Goal: Transaction & Acquisition: Purchase product/service

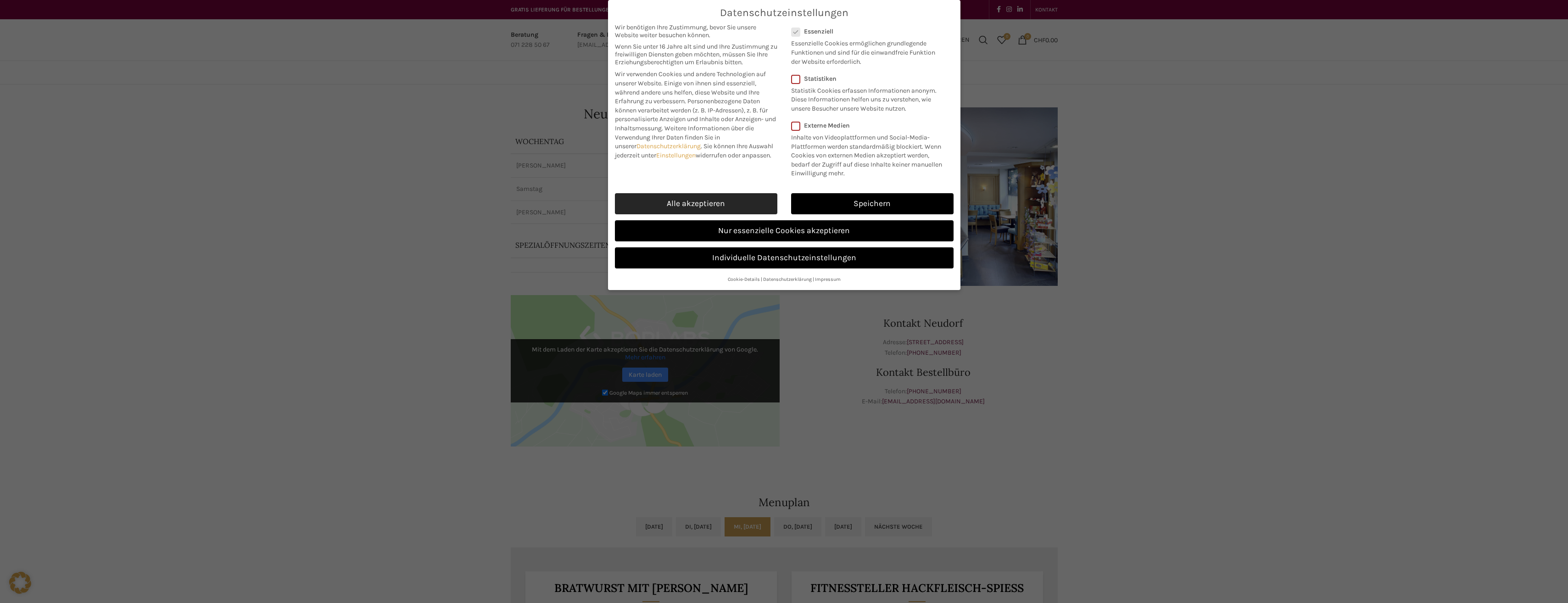
click at [720, 208] on link "Alle akzeptieren" at bounding box center [696, 204] width 162 height 21
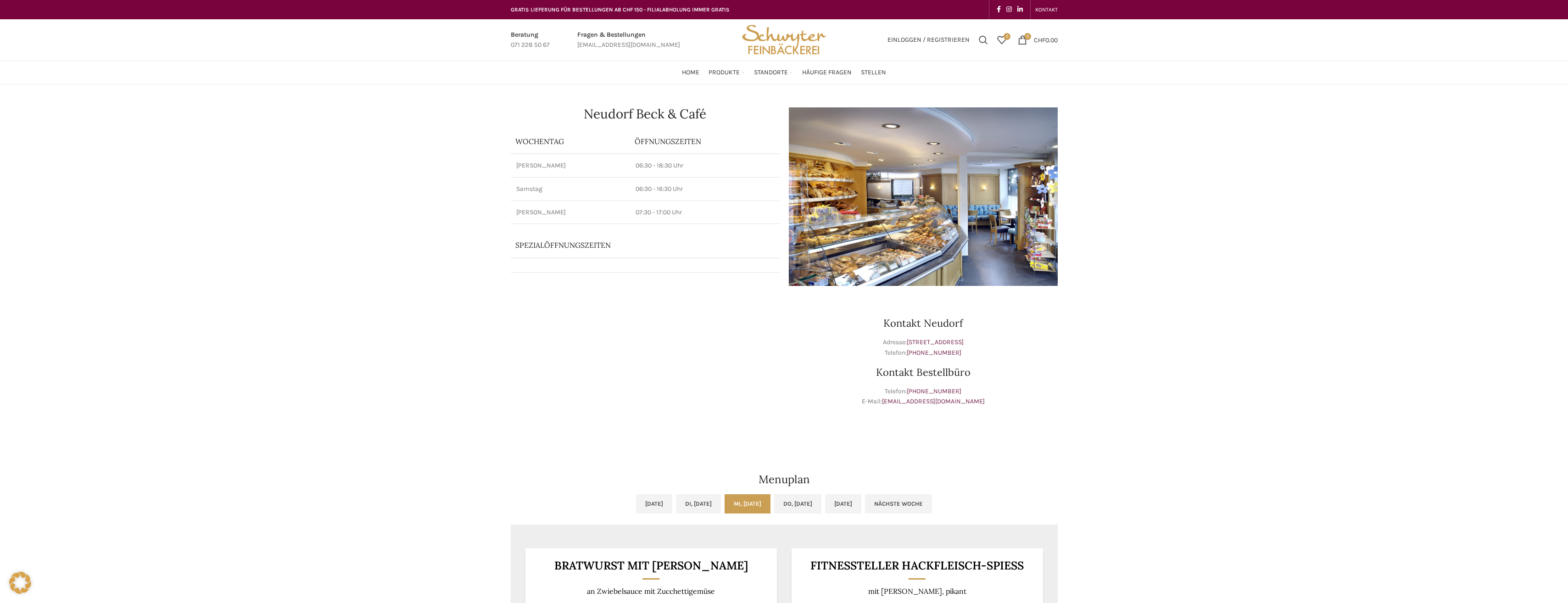
click at [936, 324] on h3 "Kontakt Neudorf" at bounding box center [923, 323] width 269 height 10
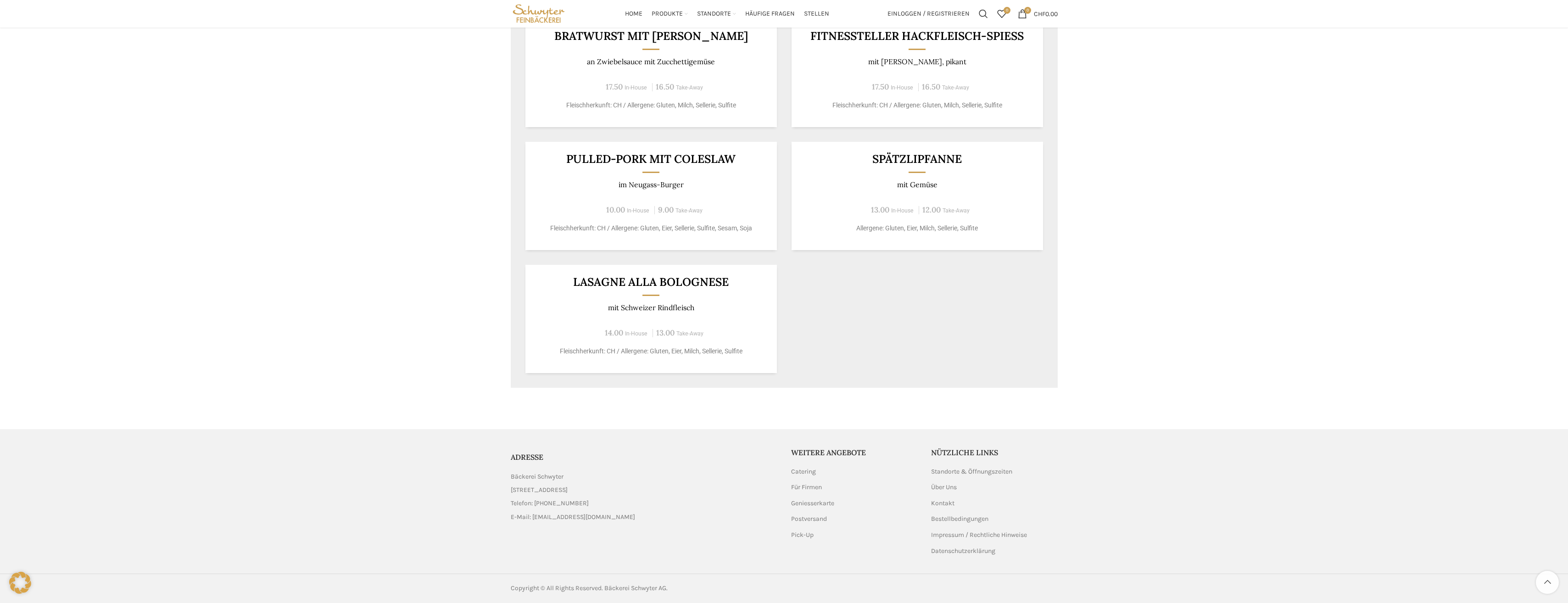
scroll to position [255, 0]
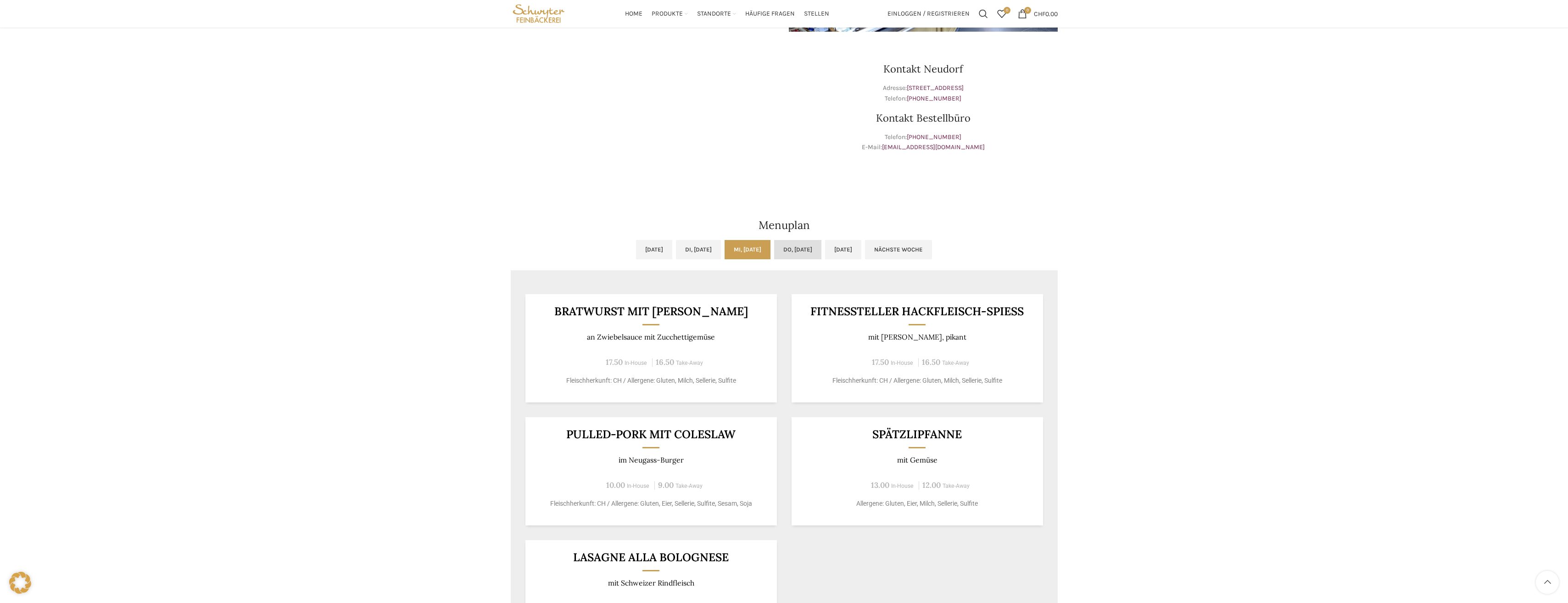
click at [796, 249] on link "Do, [DATE]" at bounding box center [797, 250] width 47 height 19
click at [771, 248] on link "Mi, [DATE]" at bounding box center [747, 250] width 46 height 19
click at [689, 247] on link "Di, [DATE]" at bounding box center [698, 250] width 45 height 19
click at [740, 249] on link "Mi, [DATE]" at bounding box center [747, 250] width 46 height 19
click at [800, 251] on link "Do, [DATE]" at bounding box center [797, 250] width 47 height 19
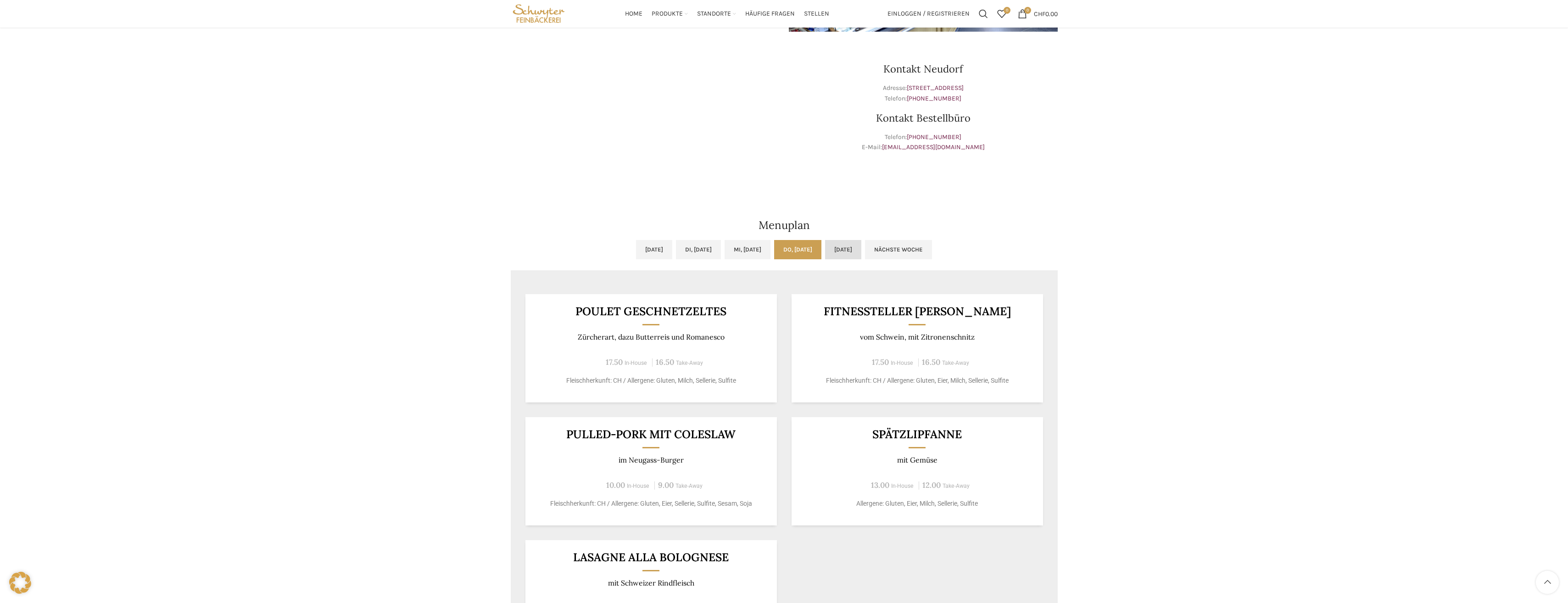
click at [861, 255] on link "[DATE]" at bounding box center [843, 250] width 36 height 19
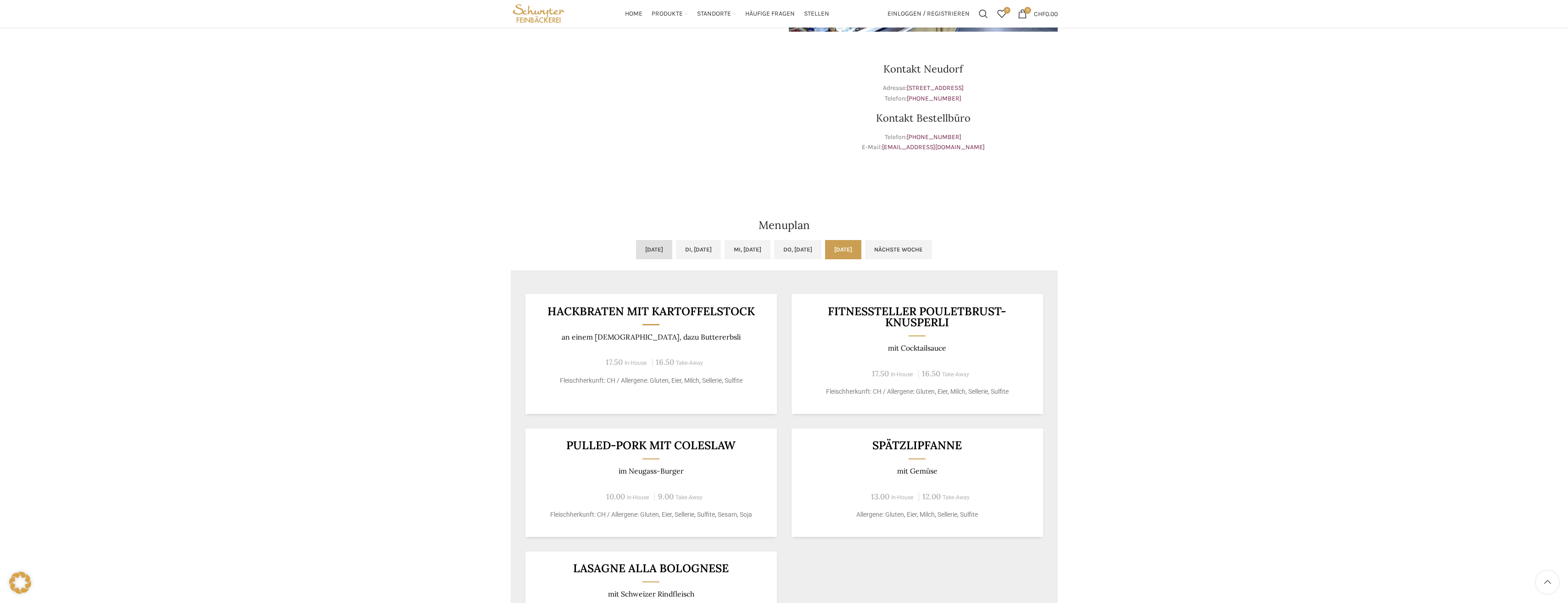
click at [636, 253] on link "[DATE]" at bounding box center [654, 250] width 36 height 19
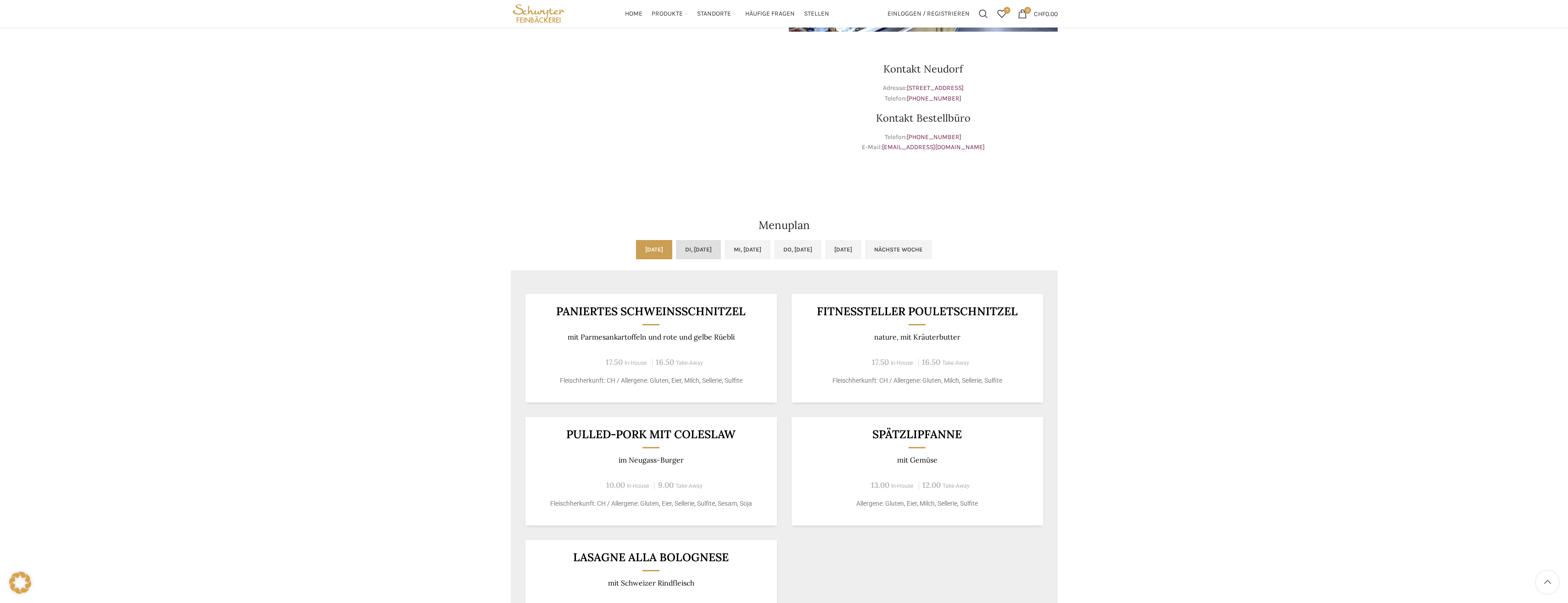
click at [681, 254] on link "Di, [DATE]" at bounding box center [698, 250] width 45 height 19
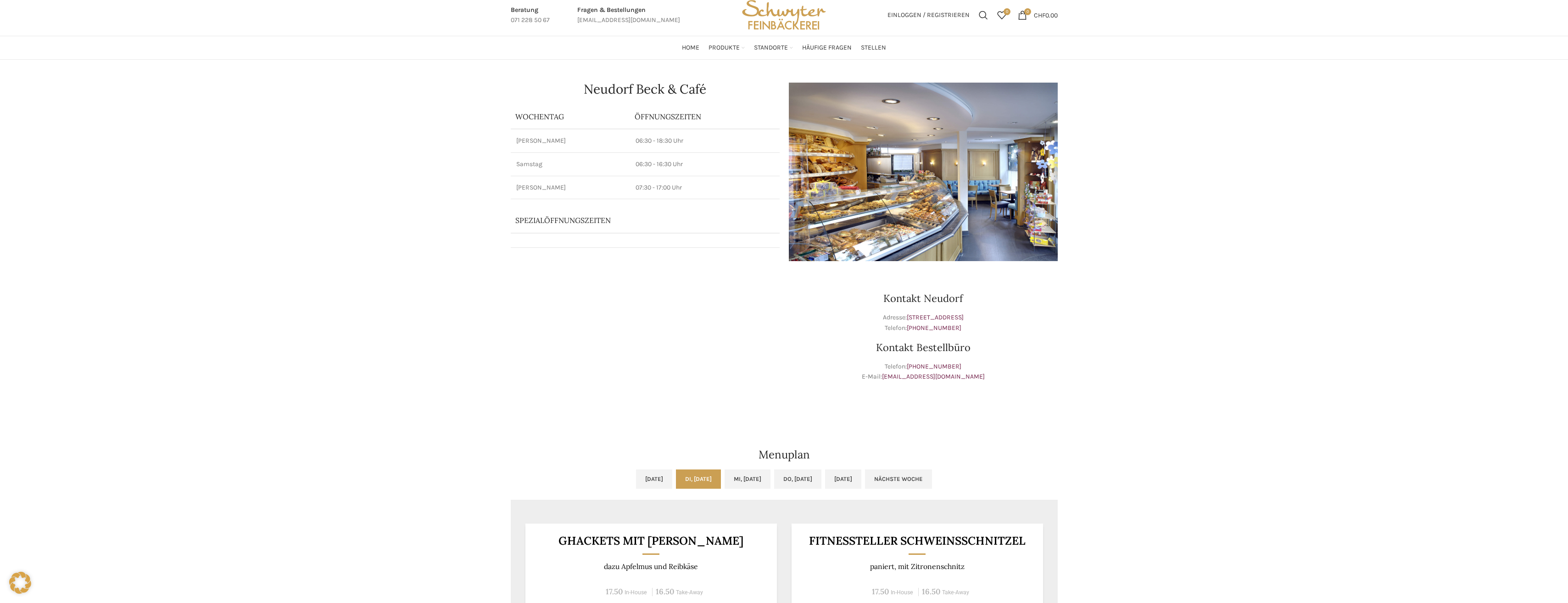
scroll to position [0, 0]
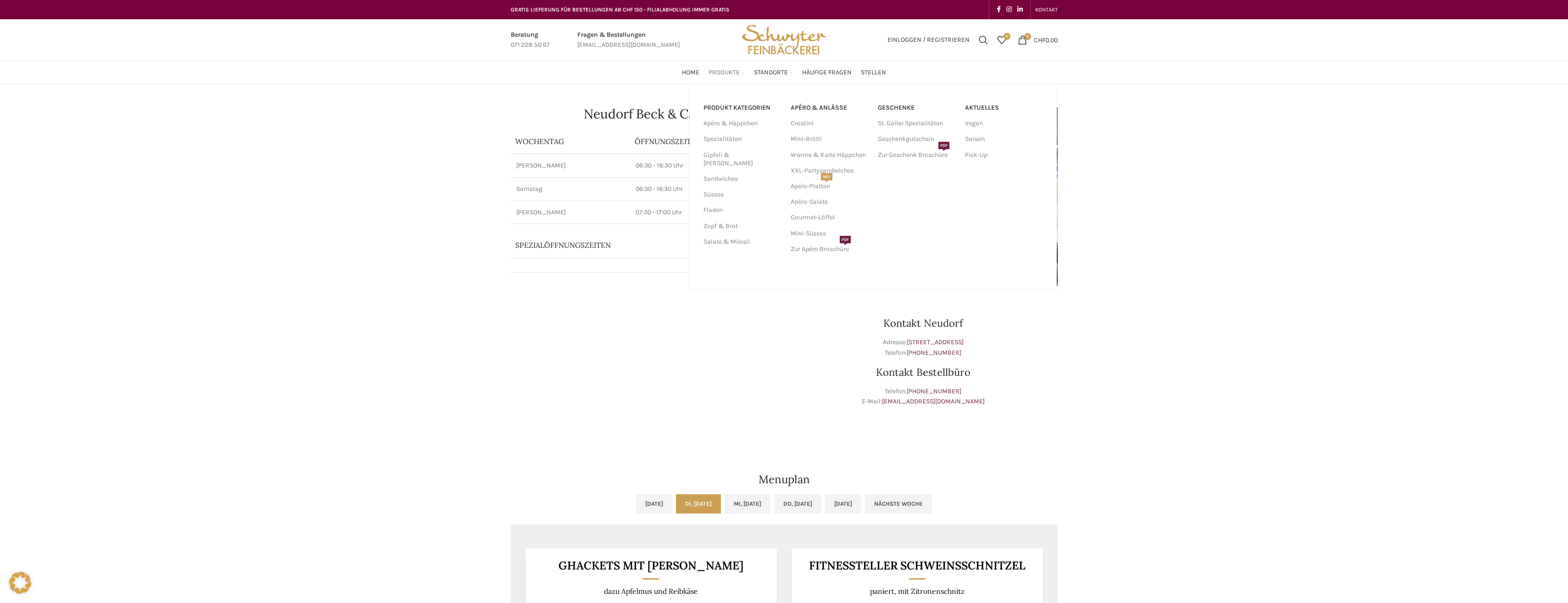
click at [729, 72] on span "Produkte" at bounding box center [724, 72] width 31 height 8
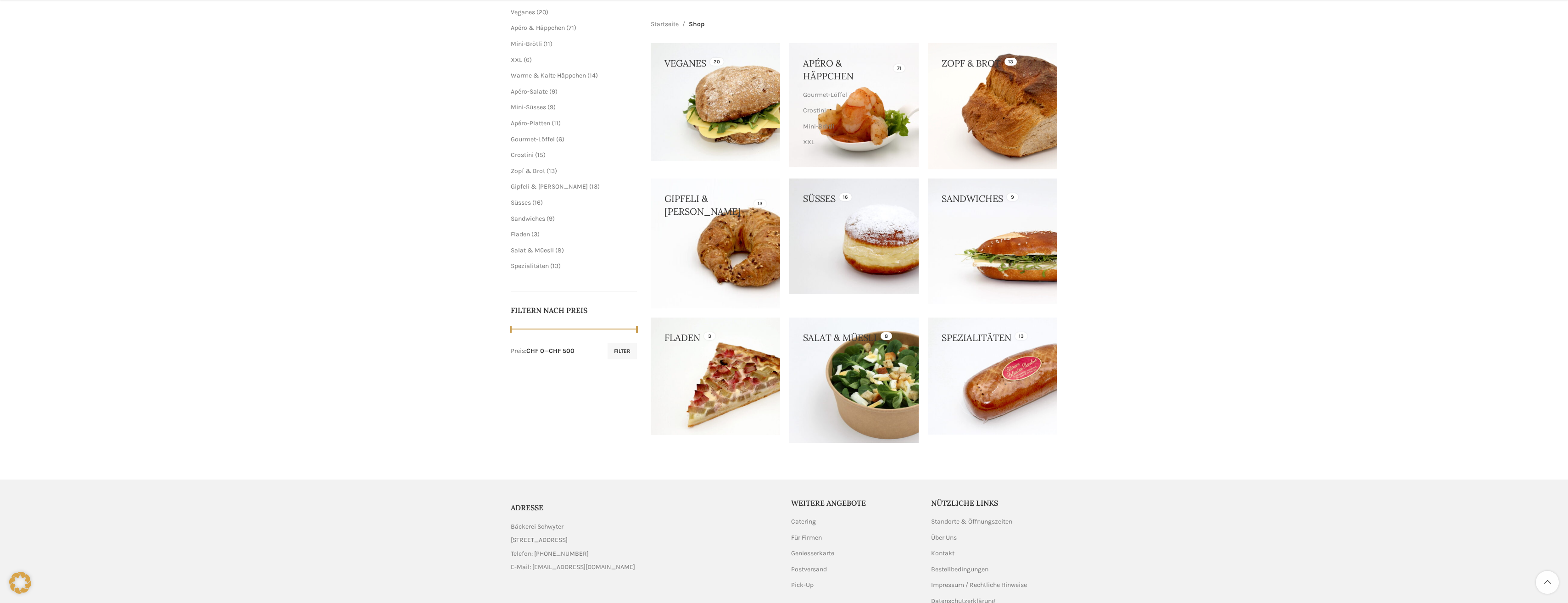
scroll to position [46, 0]
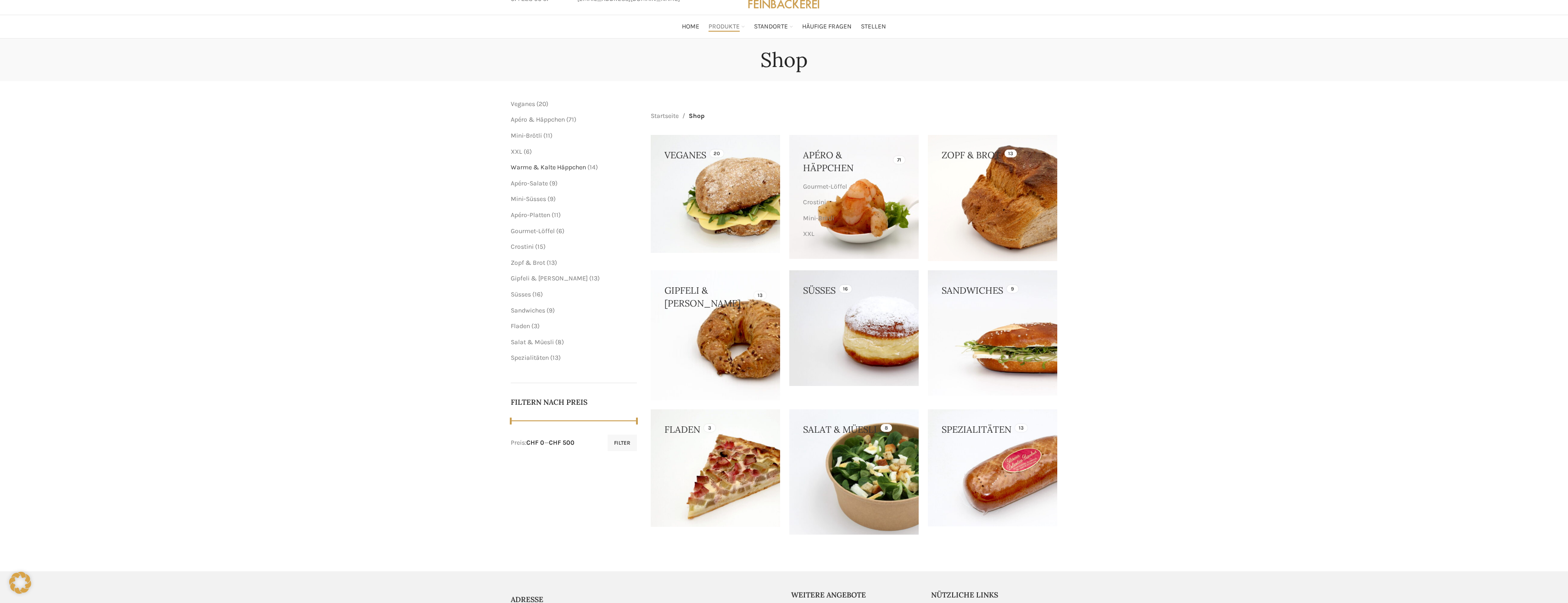
click at [578, 167] on span "Warme & Kalte Häppchen" at bounding box center [549, 167] width 76 height 8
